Goal: Information Seeking & Learning: Learn about a topic

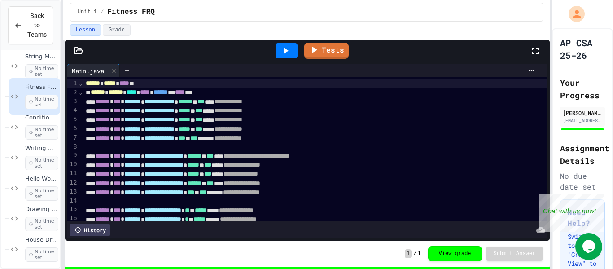
scroll to position [75, 0]
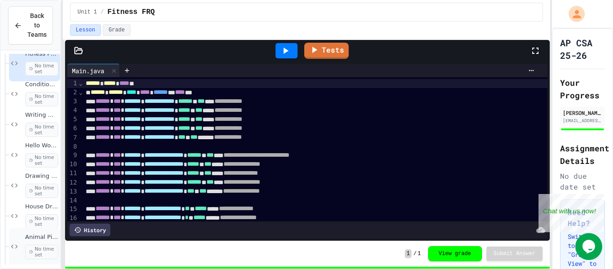
click at [39, 232] on div "Animal Picture Project No time set" at bounding box center [34, 246] width 51 height 36
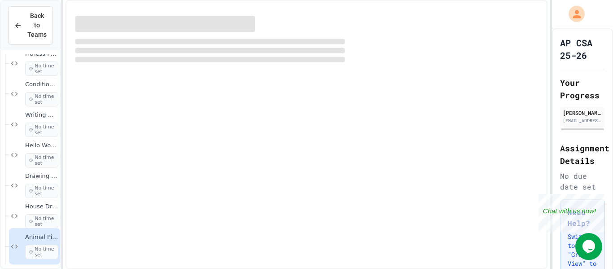
scroll to position [64, 0]
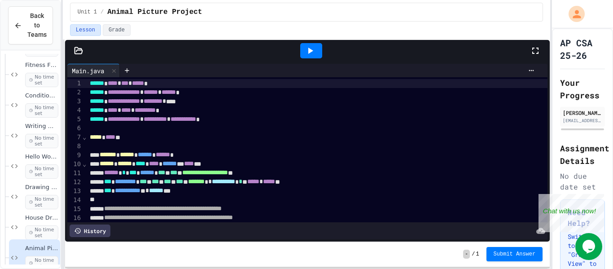
click at [80, 48] on icon at bounding box center [78, 50] width 8 height 6
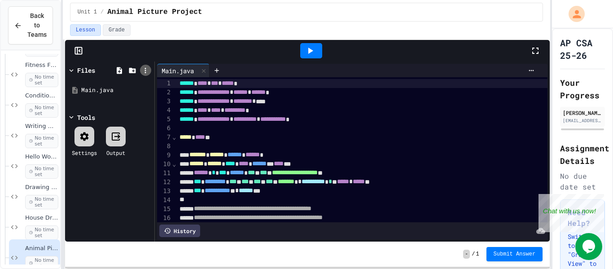
click at [141, 69] on icon at bounding box center [145, 70] width 8 height 8
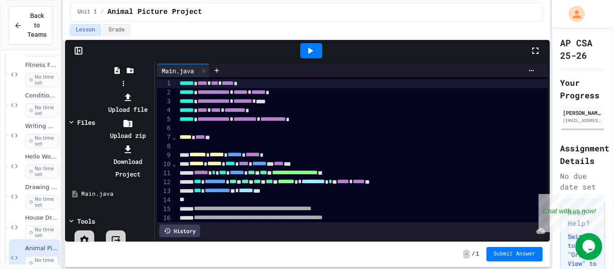
click at [144, 91] on div at bounding box center [123, 91] width 57 height 0
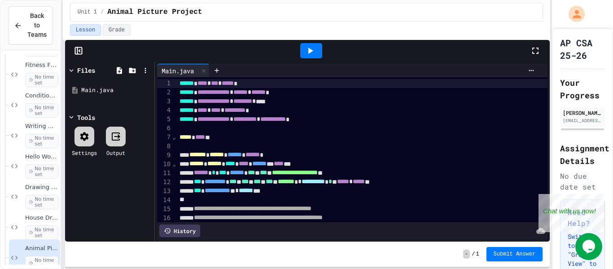
click at [82, 136] on icon at bounding box center [84, 136] width 9 height 9
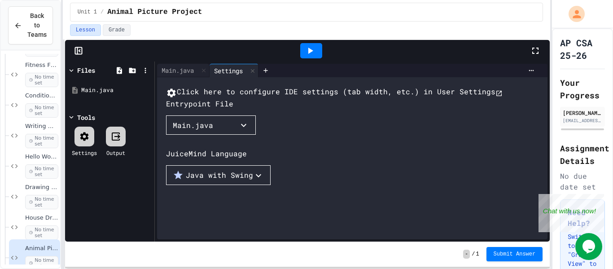
click at [225, 185] on button "Java with Swing" at bounding box center [218, 175] width 105 height 20
click at [287, 186] on div at bounding box center [226, 186] width 121 height 0
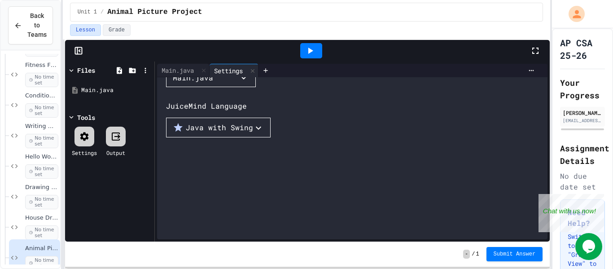
scroll to position [0, 0]
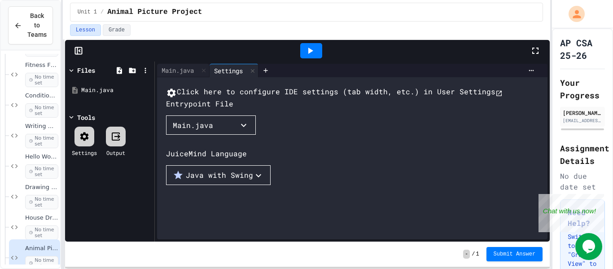
click at [300, 95] on button "Click here to configure IDE settings (tab width, etc.) in User Settings" at bounding box center [334, 92] width 336 height 12
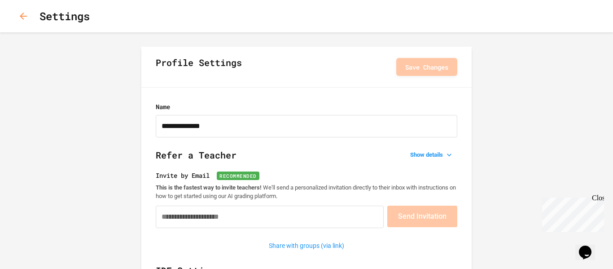
click at [598, 199] on div "Close" at bounding box center [597, 199] width 11 height 11
click at [25, 22] on button "button" at bounding box center [23, 16] width 18 height 18
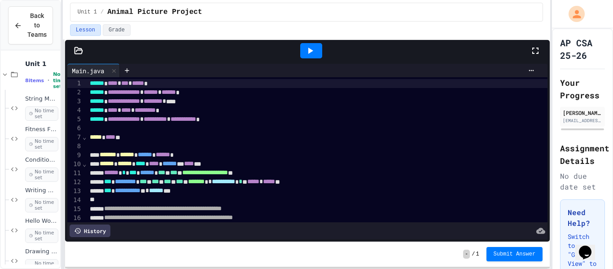
click at [294, 138] on div "***** **** *" at bounding box center [317, 137] width 461 height 9
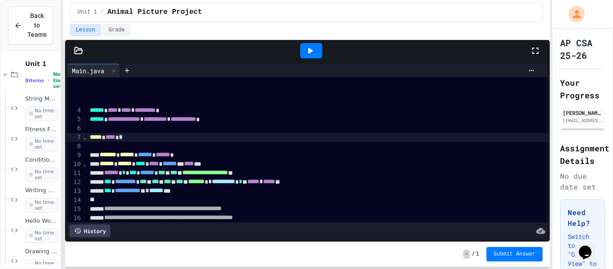
scroll to position [1034, 0]
